Goal: Use online tool/utility: Utilize a website feature to perform a specific function

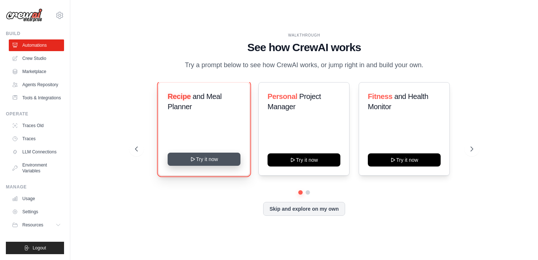
click at [224, 164] on button "Try it now" at bounding box center [203, 159] width 73 height 13
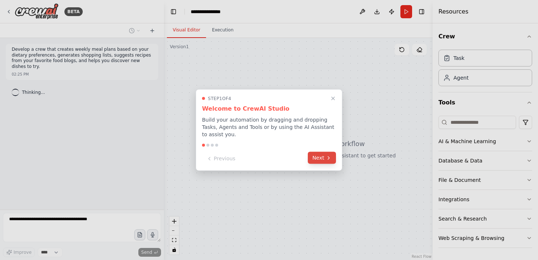
click at [326, 156] on icon at bounding box center [328, 158] width 6 height 6
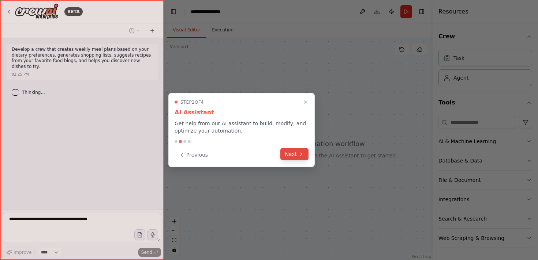
click at [300, 155] on icon at bounding box center [301, 154] width 6 height 6
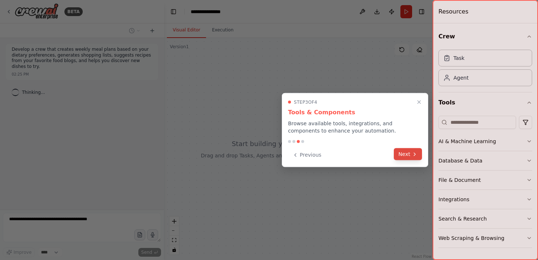
click at [408, 154] on button "Next" at bounding box center [407, 154] width 28 height 12
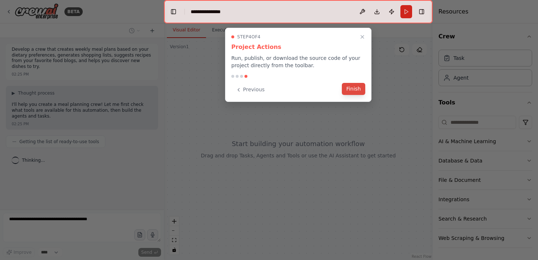
click at [362, 87] on button "Finish" at bounding box center [353, 89] width 23 height 12
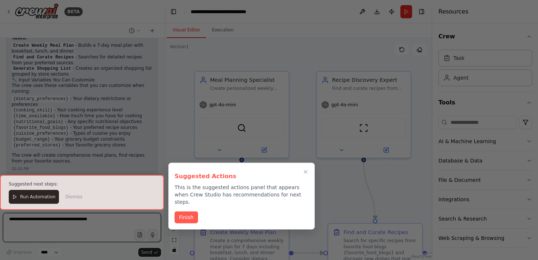
scroll to position [509, 0]
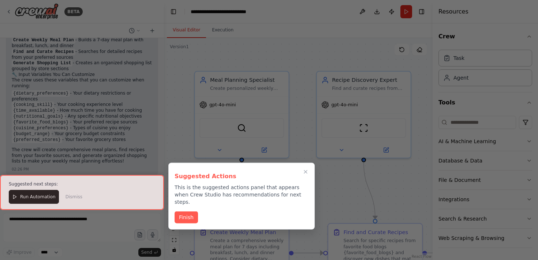
click at [51, 204] on div at bounding box center [82, 192] width 164 height 35
click at [49, 202] on div at bounding box center [82, 192] width 164 height 35
click at [189, 211] on button "Finish" at bounding box center [185, 217] width 23 height 12
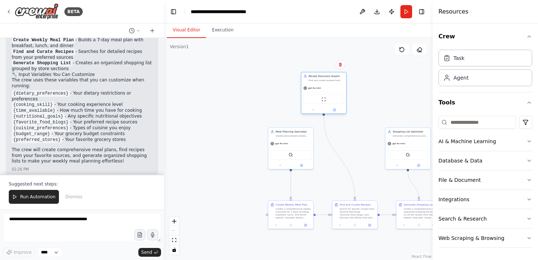
drag, startPoint x: 329, startPoint y: 118, endPoint x: 316, endPoint y: 85, distance: 36.1
click at [316, 85] on div "gpt-4o-mini" at bounding box center [323, 88] width 45 height 8
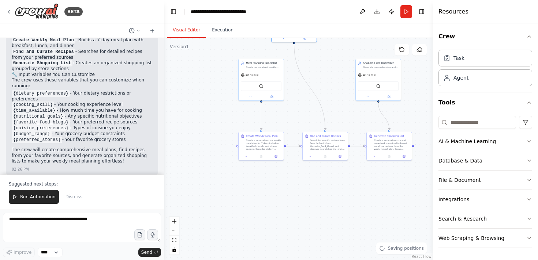
drag, startPoint x: 224, startPoint y: 158, endPoint x: 192, endPoint y: 82, distance: 82.8
click at [192, 82] on div ".deletable-edge-delete-btn { width: 20px; height: 20px; border: 0px solid #ffff…" at bounding box center [298, 149] width 268 height 222
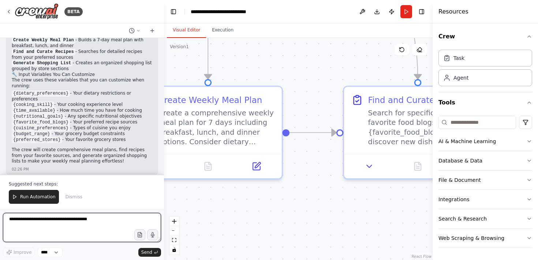
click at [48, 237] on textarea at bounding box center [82, 227] width 158 height 29
click at [96, 229] on textarea at bounding box center [82, 227] width 158 height 29
type textarea "**********"
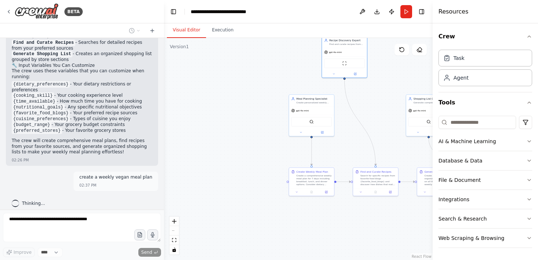
scroll to position [537, 0]
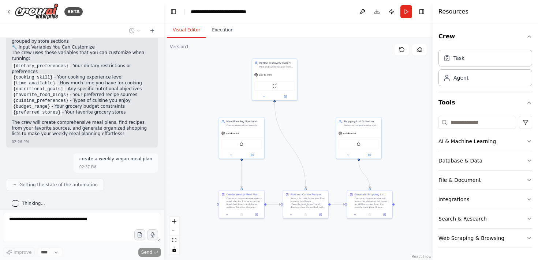
drag, startPoint x: 334, startPoint y: 115, endPoint x: 275, endPoint y: 142, distance: 65.3
click at [275, 142] on div ".deletable-edge-delete-btn { width: 20px; height: 20px; border: 0px solid #ffff…" at bounding box center [298, 149] width 268 height 222
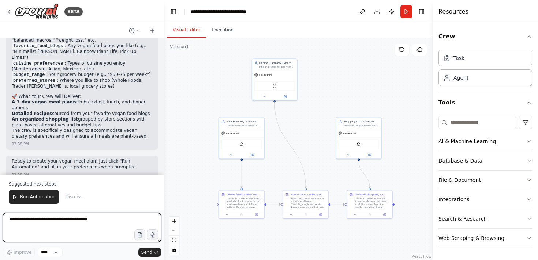
scroll to position [770, 0]
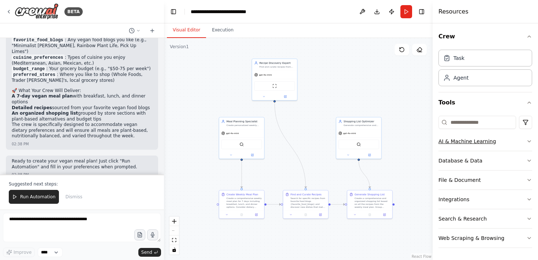
click at [516, 144] on button "AI & Machine Learning" at bounding box center [485, 141] width 94 height 19
